Goal: Information Seeking & Learning: Compare options

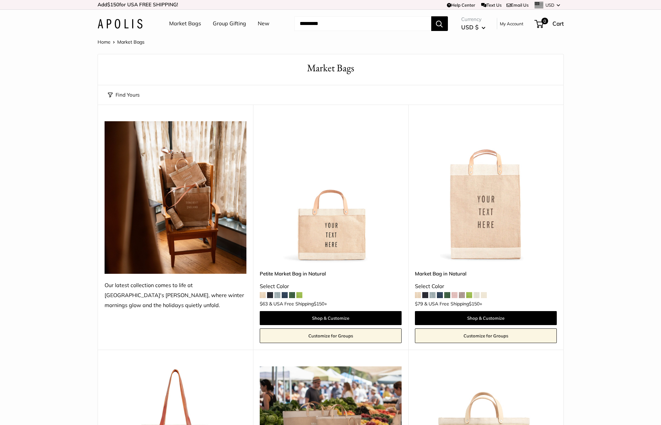
click at [0, 0] on img at bounding box center [0, 0] width 0 height 0
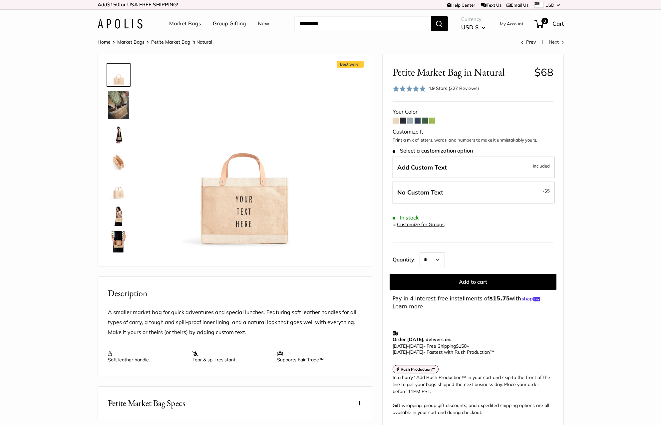
click at [117, 212] on img at bounding box center [118, 215] width 21 height 21
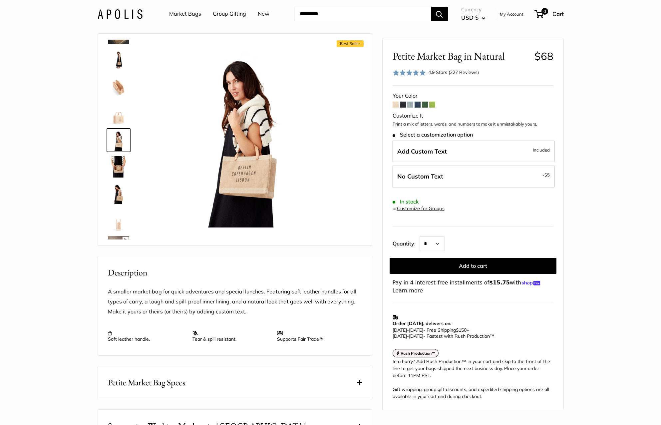
scroll to position [19, 0]
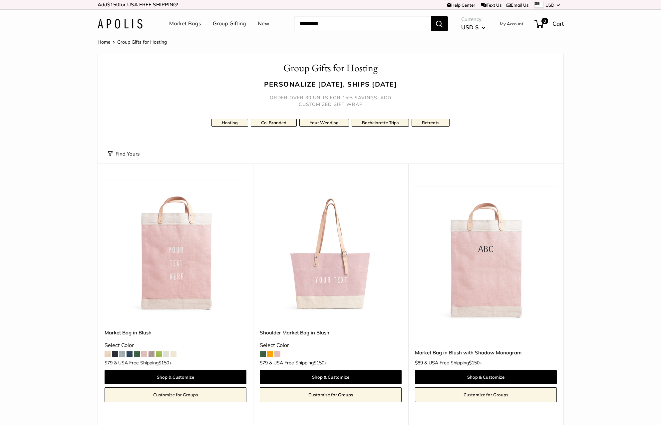
click at [0, 0] on img at bounding box center [0, 0] width 0 height 0
click at [123, 154] on button "Find Yours" at bounding box center [124, 153] width 32 height 9
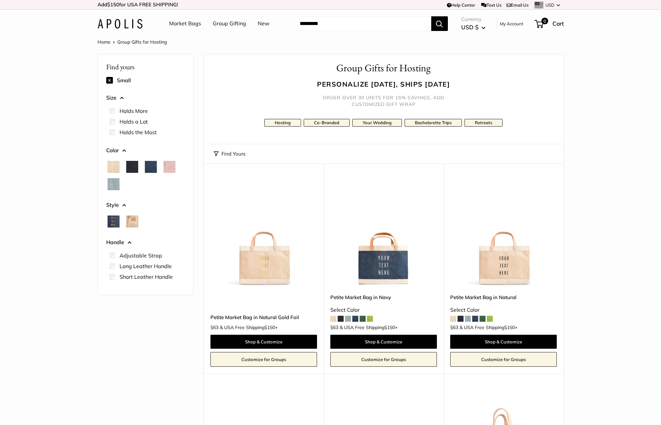
click at [0, 0] on img at bounding box center [0, 0] width 0 height 0
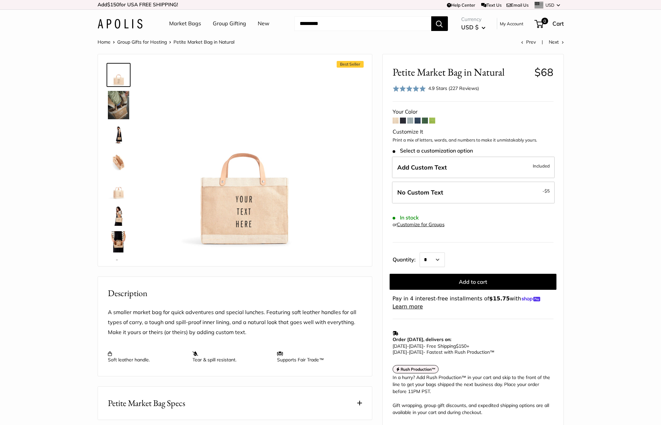
click at [404, 122] on span at bounding box center [403, 121] width 6 height 6
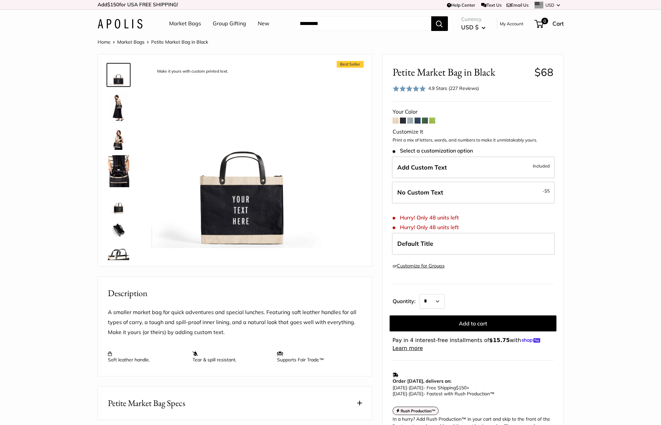
click at [412, 122] on span at bounding box center [410, 121] width 6 height 6
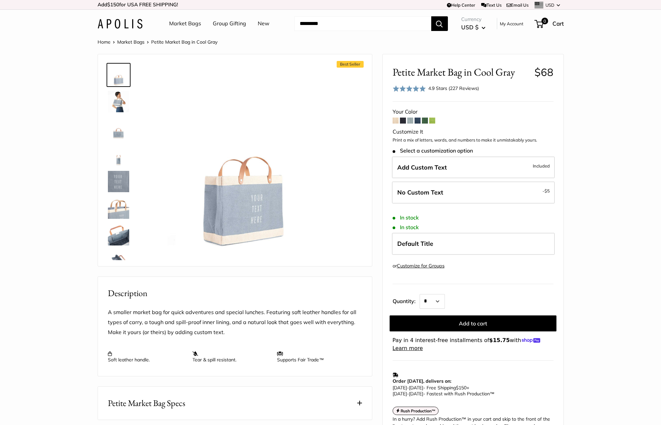
click at [417, 122] on span at bounding box center [418, 121] width 6 height 6
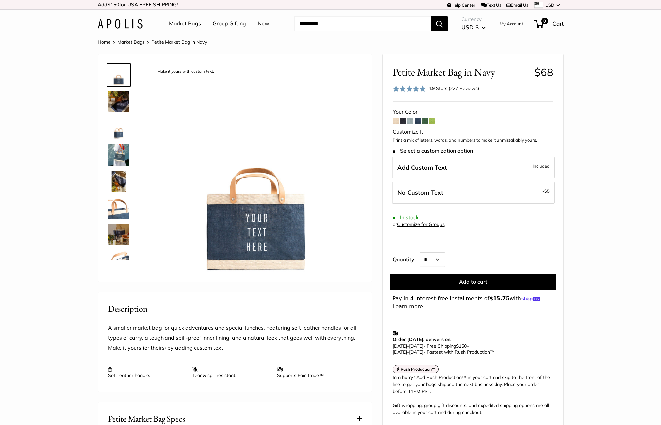
click at [423, 122] on span at bounding box center [425, 121] width 6 height 6
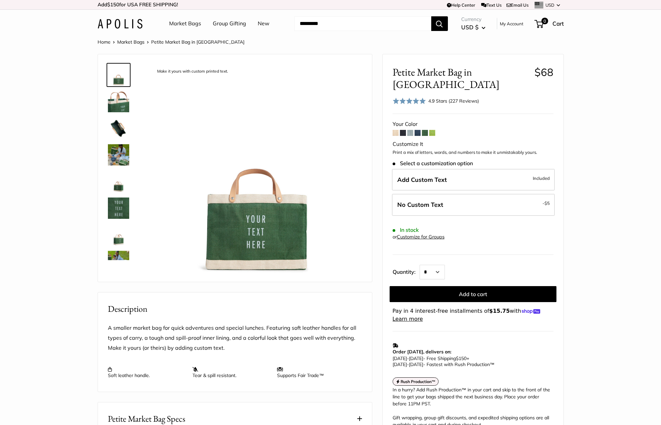
click at [431, 130] on span at bounding box center [432, 133] width 6 height 6
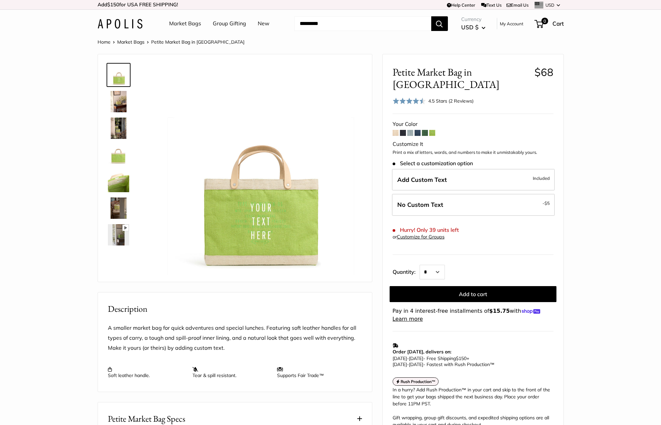
click at [395, 130] on span at bounding box center [396, 133] width 6 height 6
